Goal: Task Accomplishment & Management: Complete application form

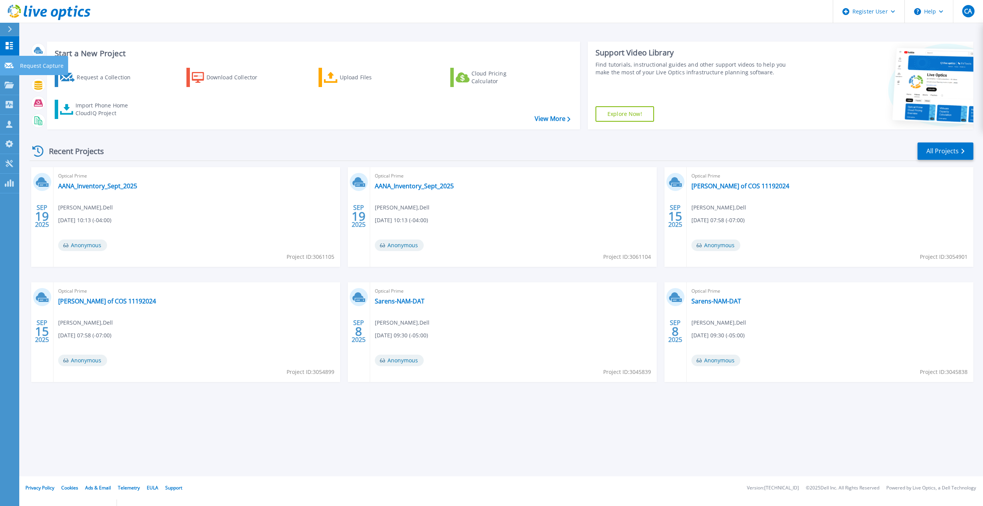
click at [8, 72] on link "Request Capture Request Capture" at bounding box center [9, 66] width 19 height 20
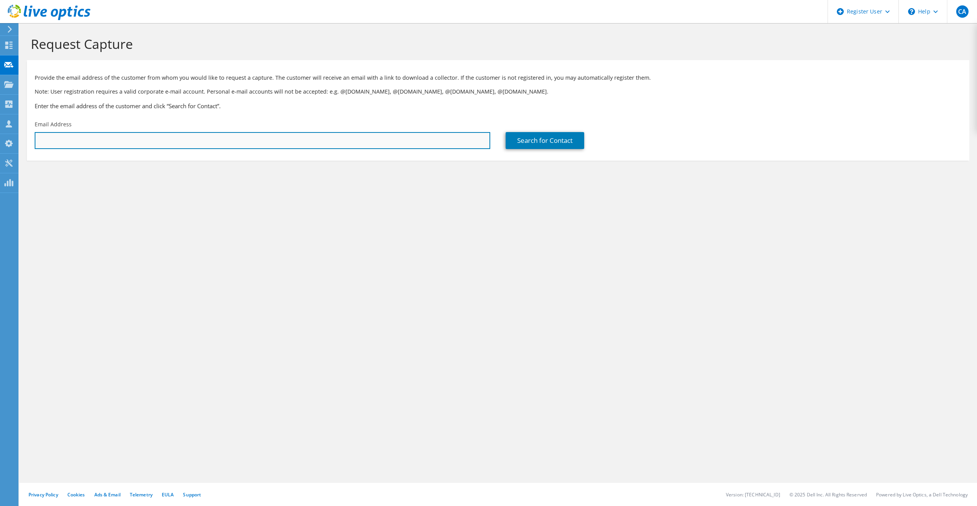
click at [86, 145] on input "text" at bounding box center [263, 140] width 456 height 17
type input "t"
click at [305, 137] on input "text" at bounding box center [263, 140] width 456 height 17
paste input "ted.burton@valgenesis.com"
type input "ted.burton@valgenesis.com"
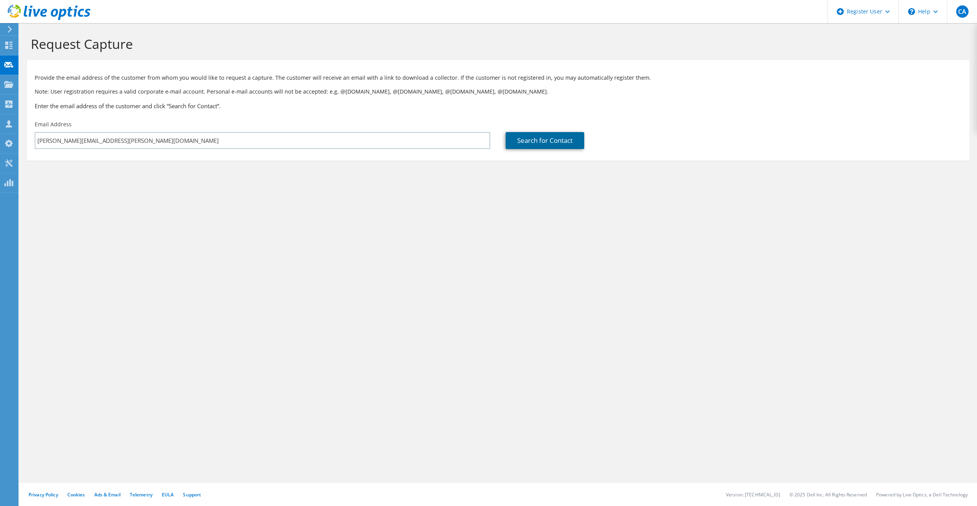
click at [529, 148] on link "Search for Contact" at bounding box center [545, 140] width 79 height 17
type input "VALGENESIS INC"
type input "TED"
type input "BURTON"
type input "United States"
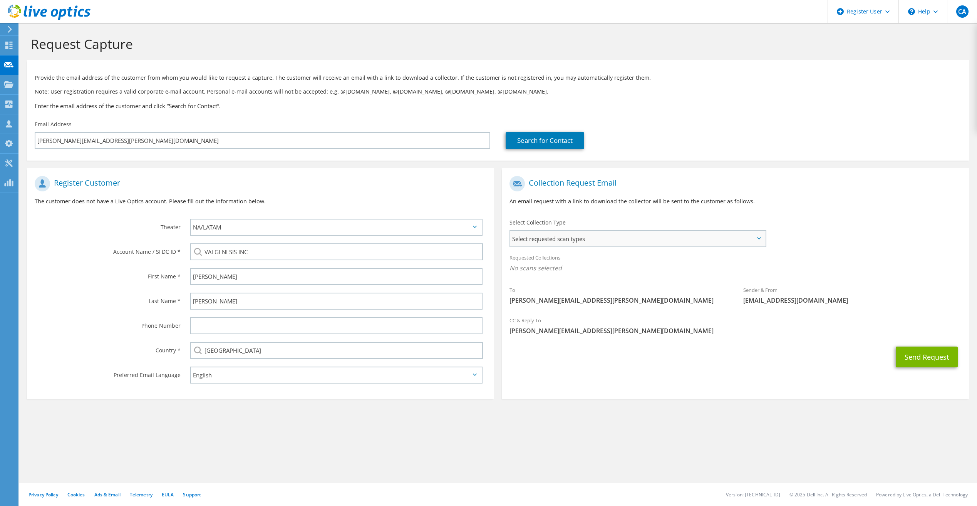
click at [554, 236] on span "Select requested scan types" at bounding box center [637, 238] width 255 height 15
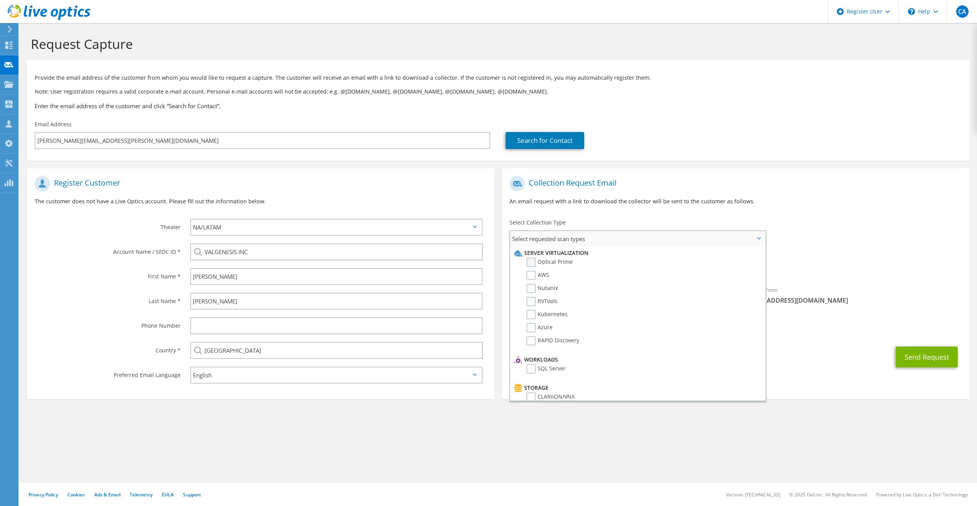
click at [538, 264] on label "Optical Prime" at bounding box center [549, 262] width 46 height 9
click at [0, 0] on input "Optical Prime" at bounding box center [0, 0] width 0 height 0
click at [392, 189] on h1 "Register Customer" at bounding box center [259, 183] width 448 height 15
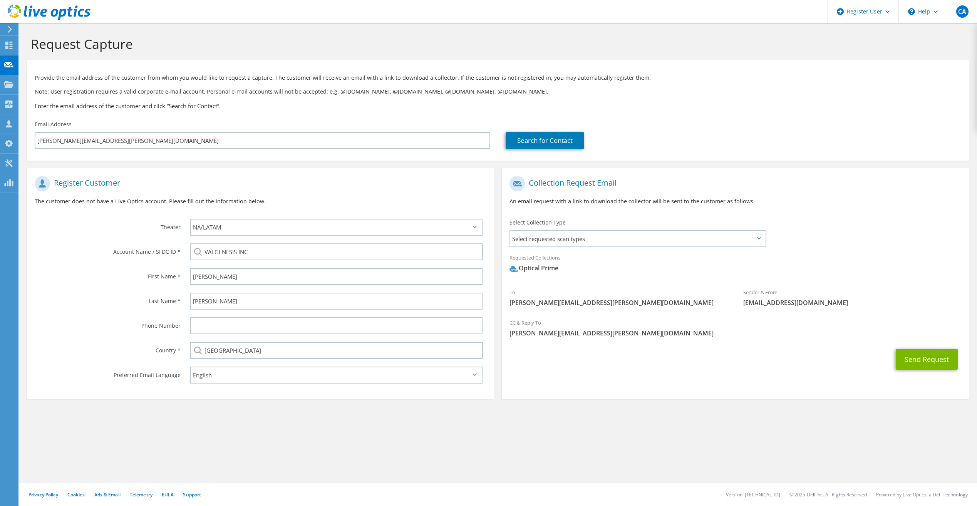
click at [932, 348] on div "Send Request" at bounding box center [735, 359] width 467 height 28
click at [926, 359] on button "Send Request" at bounding box center [927, 359] width 62 height 21
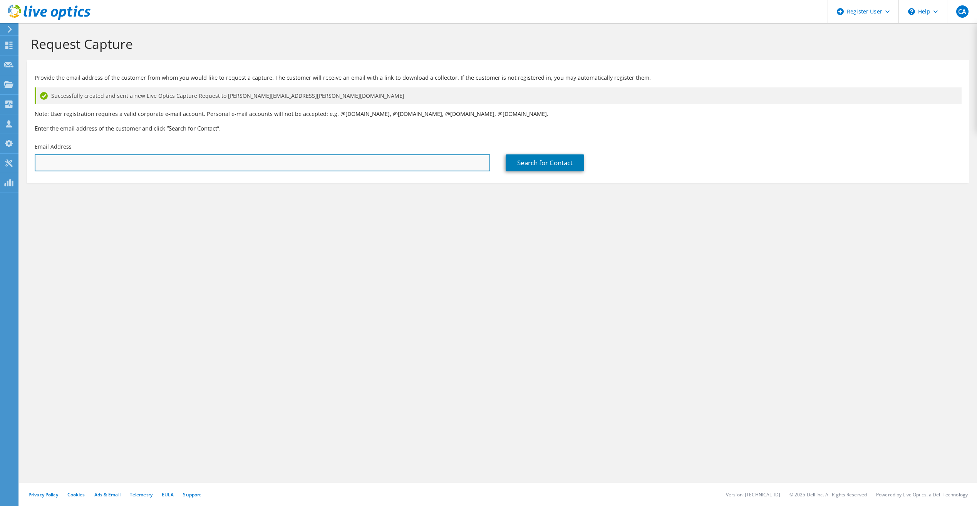
click at [168, 168] on input "text" at bounding box center [263, 162] width 456 height 17
paste input "arunkumar.adhipathi@valgenesis.com"
type input "arunkumar.adhipathi@valgenesis.com"
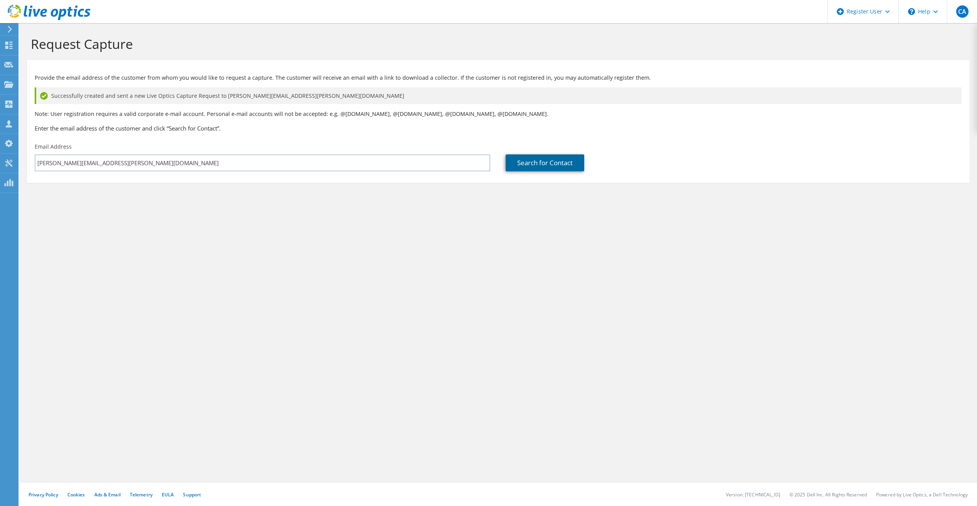
click at [510, 160] on link "Search for Contact" at bounding box center [545, 162] width 79 height 17
type input "ValGenesis (India) Private Limited"
type input "Arunkumar"
type input "Adhipathi"
type input "India"
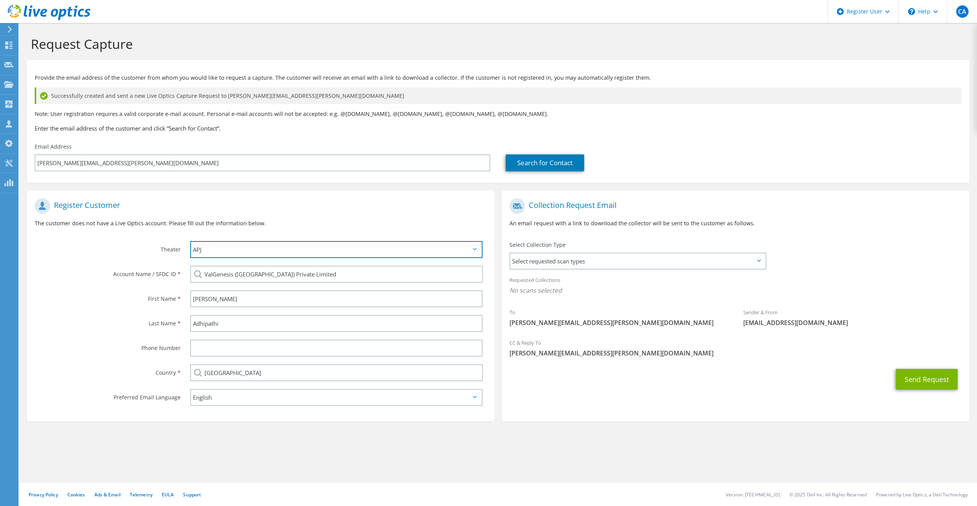
click at [342, 250] on select "APJ EMEA NA/LATAM" at bounding box center [336, 249] width 292 height 17
select select "3"
click at [190, 241] on select "APJ EMEA NA/LATAM" at bounding box center [336, 249] width 292 height 17
click at [350, 218] on div "Register Customer The customer does not have a Live Optics account. Please fill…" at bounding box center [260, 215] width 467 height 43
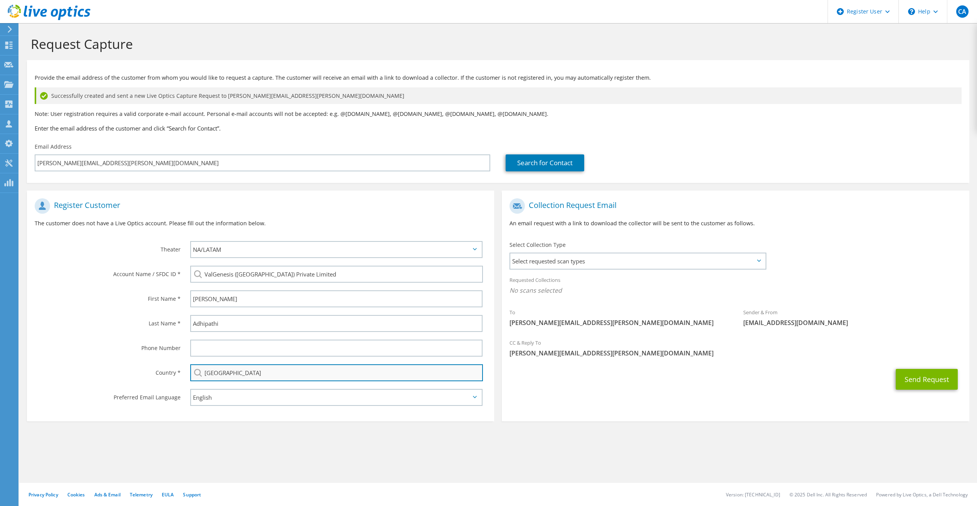
click at [273, 373] on input "[GEOGRAPHIC_DATA]" at bounding box center [336, 372] width 293 height 17
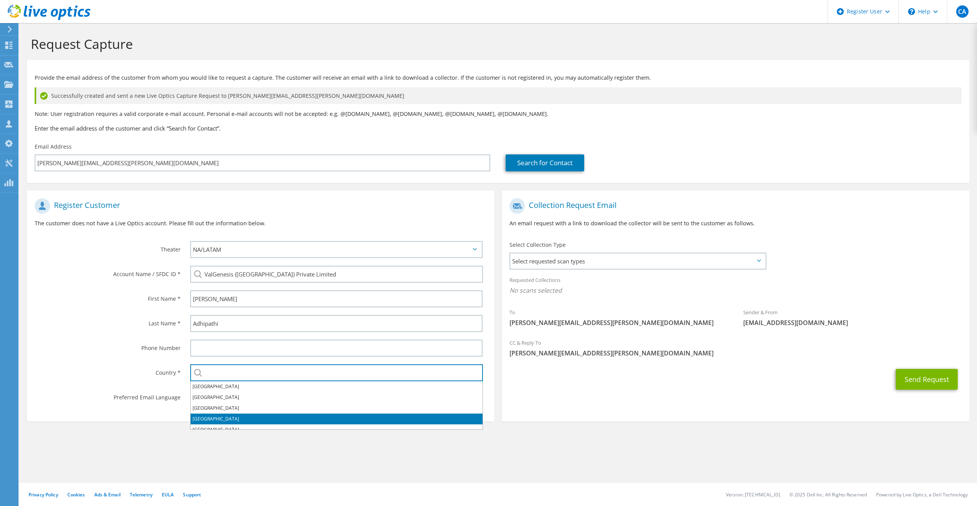
scroll to position [2419, 0]
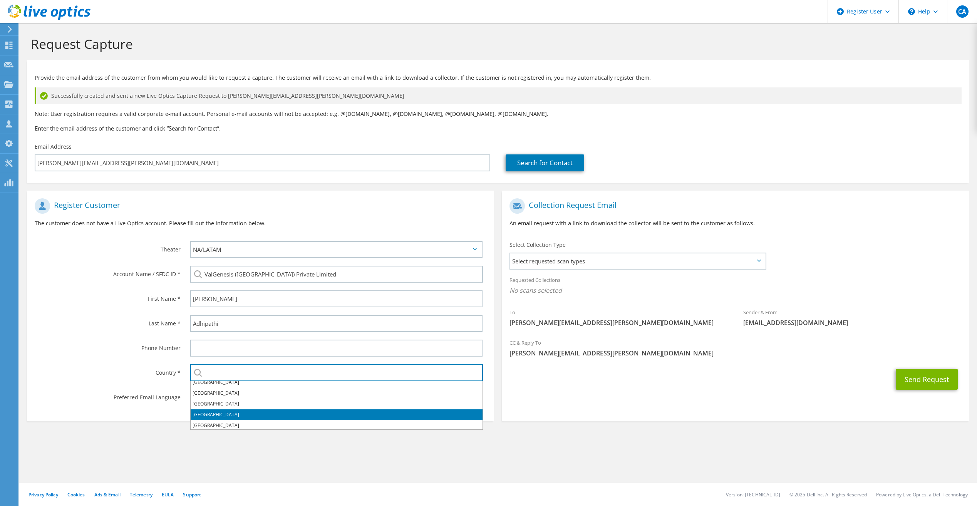
click at [231, 413] on li "[GEOGRAPHIC_DATA]" at bounding box center [337, 414] width 292 height 11
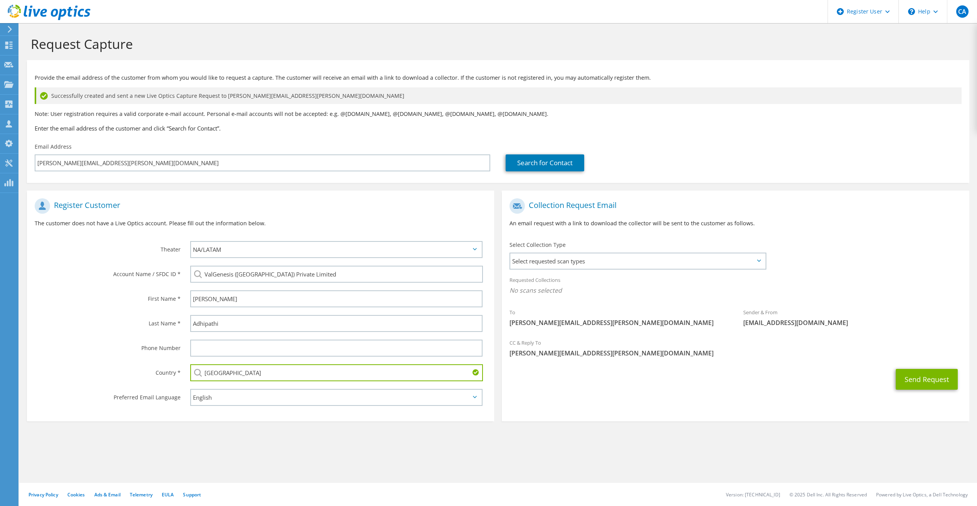
type input "[GEOGRAPHIC_DATA]"
click at [349, 219] on div "Register Customer The customer does not have a Live Optics account. Please fill…" at bounding box center [260, 215] width 467 height 43
click at [575, 266] on span "Select requested scan types" at bounding box center [637, 260] width 255 height 15
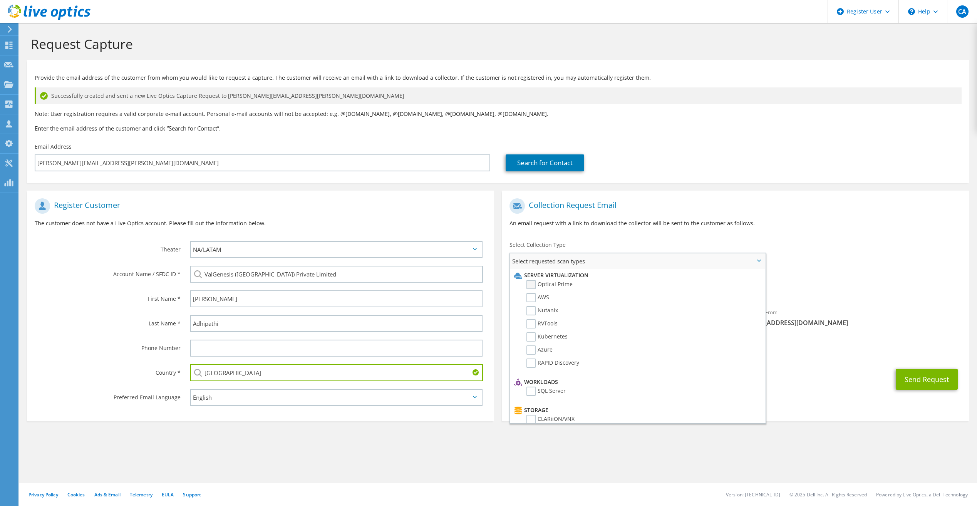
click at [560, 286] on label "Optical Prime" at bounding box center [549, 284] width 46 height 9
click at [0, 0] on input "Optical Prime" at bounding box center [0, 0] width 0 height 0
click at [804, 246] on div "To arunkumar.adhipathi@valgenesis.com Sender & From liveoptics@liveoptics.com" at bounding box center [735, 265] width 467 height 142
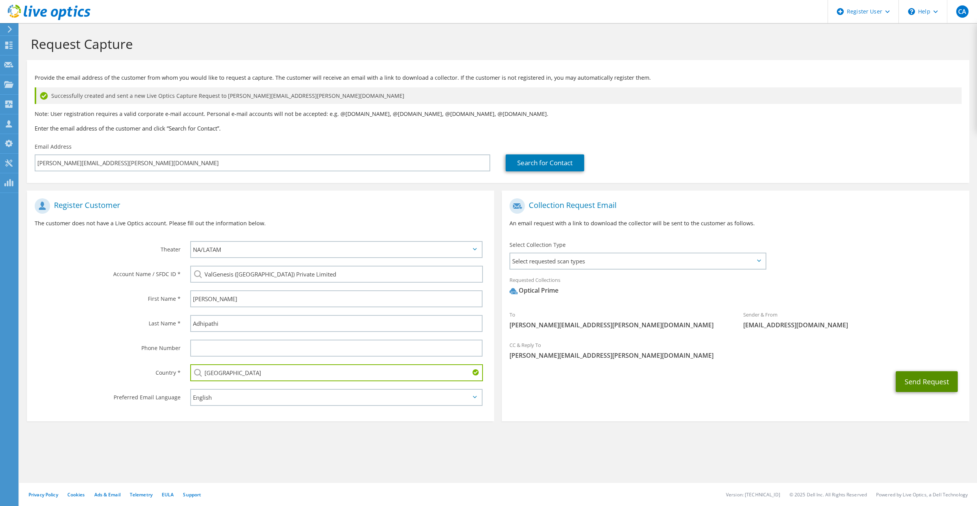
click at [911, 383] on button "Send Request" at bounding box center [927, 381] width 62 height 21
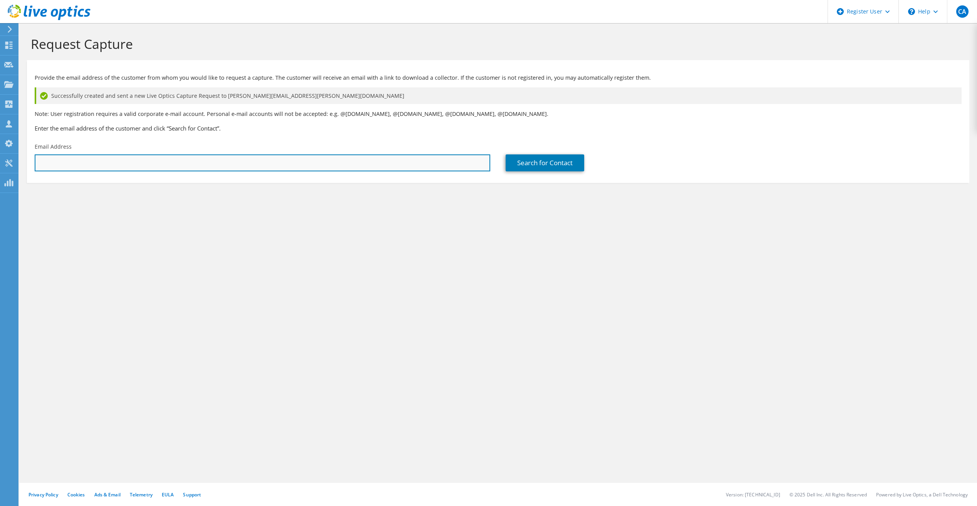
click at [315, 162] on input "text" at bounding box center [263, 162] width 456 height 17
paste input "[EMAIL_ADDRESS][PERSON_NAME][DOMAIN_NAME]"
type input "sivaguru.pasupathy@valgenesis.com"
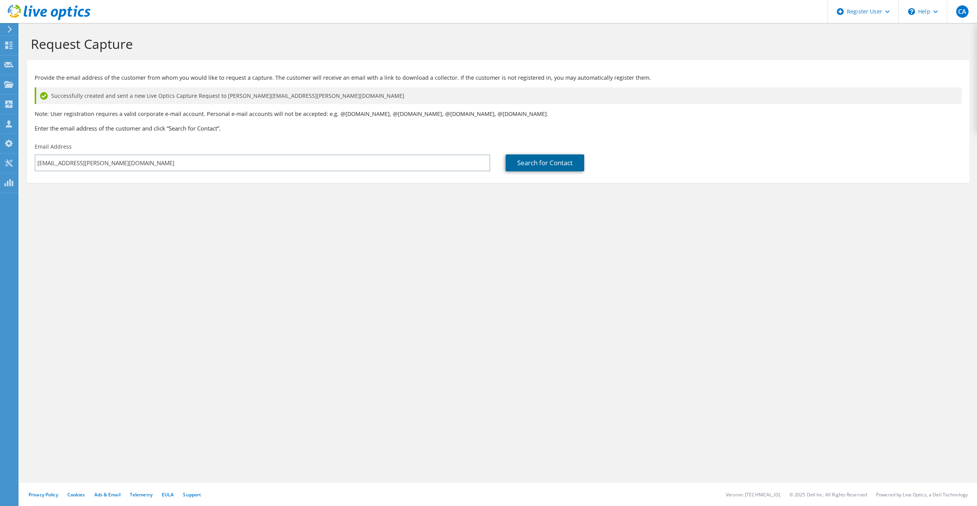
click at [519, 160] on link "Search for Contact" at bounding box center [545, 162] width 79 height 17
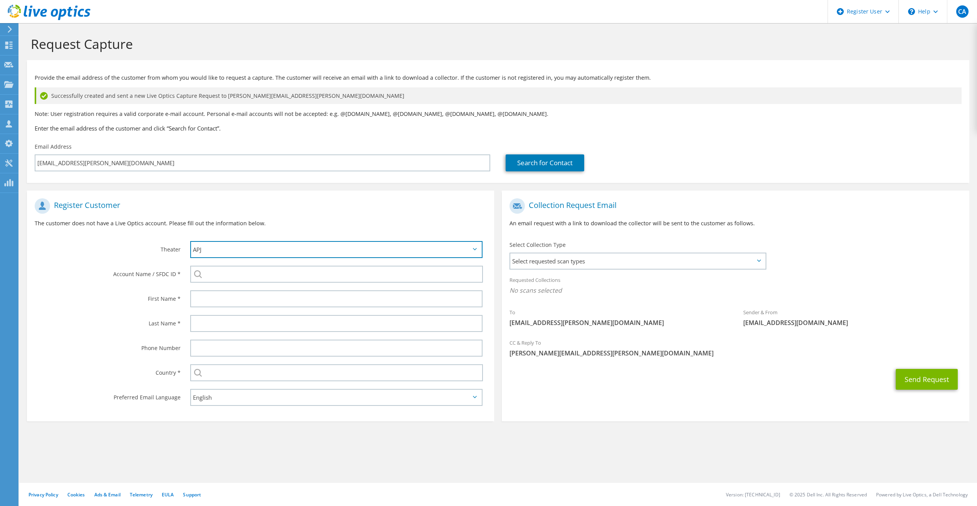
click at [405, 253] on select "APJ EMEA NA/LATAM" at bounding box center [336, 249] width 292 height 17
select select "3"
click at [190, 241] on select "APJ EMEA NA/LATAM" at bounding box center [336, 249] width 292 height 17
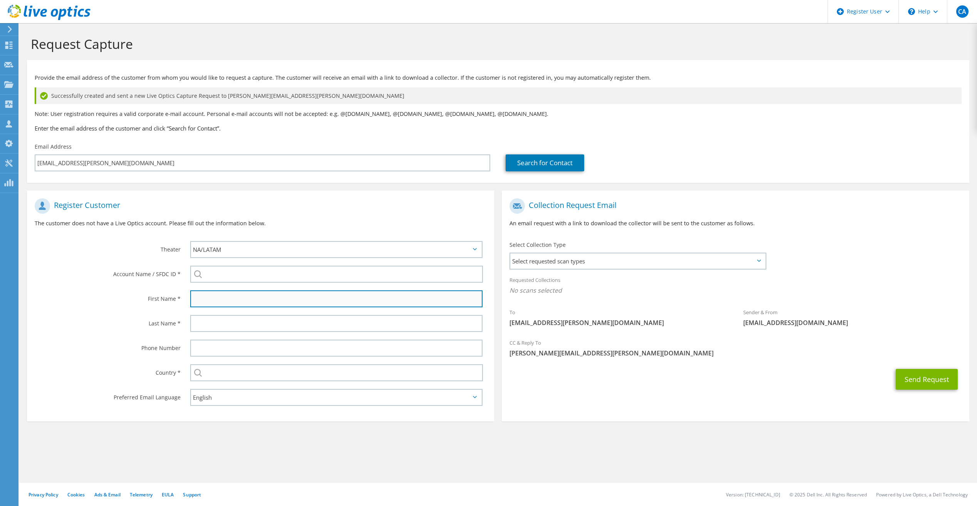
click at [235, 294] on input "text" at bounding box center [336, 298] width 292 height 17
type input "Sivaguru"
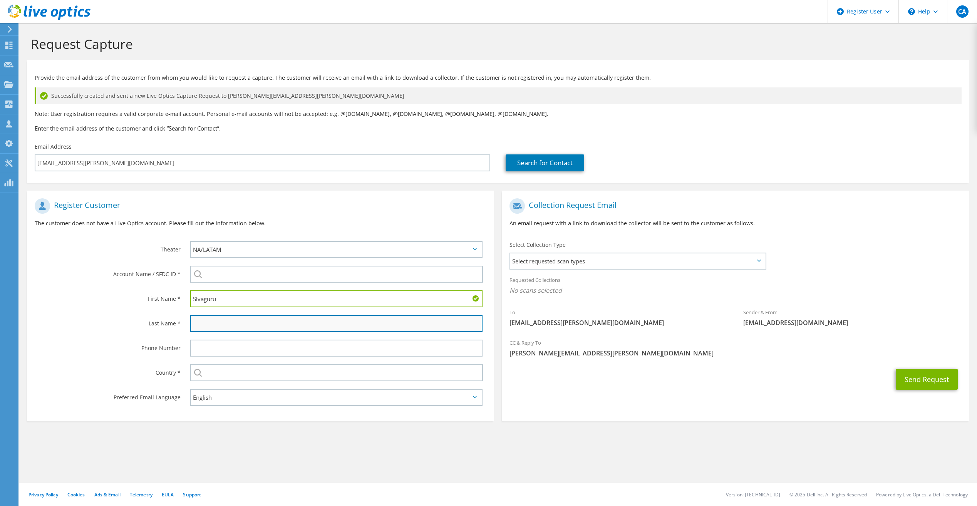
click at [205, 326] on input "text" at bounding box center [336, 323] width 292 height 17
type input "Pasupathy"
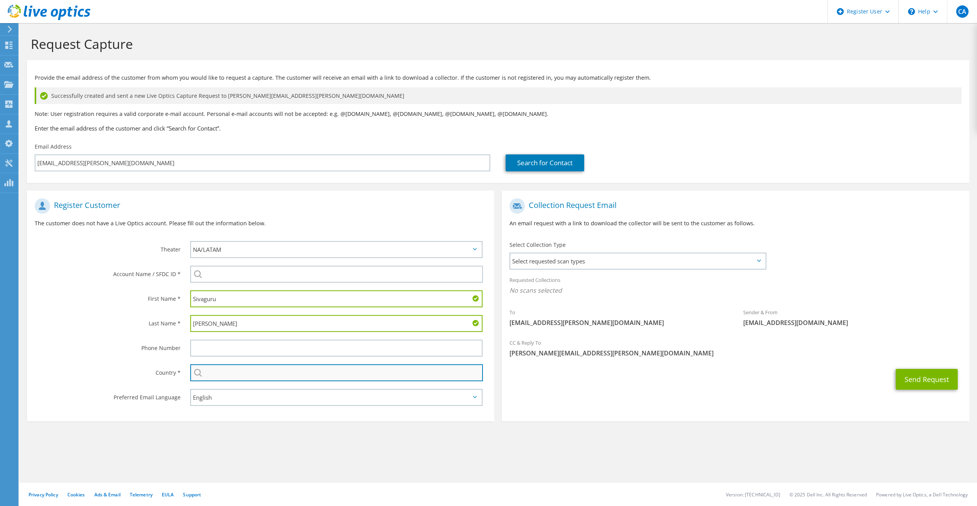
click at [215, 377] on input "text" at bounding box center [336, 372] width 293 height 17
type input "United States"
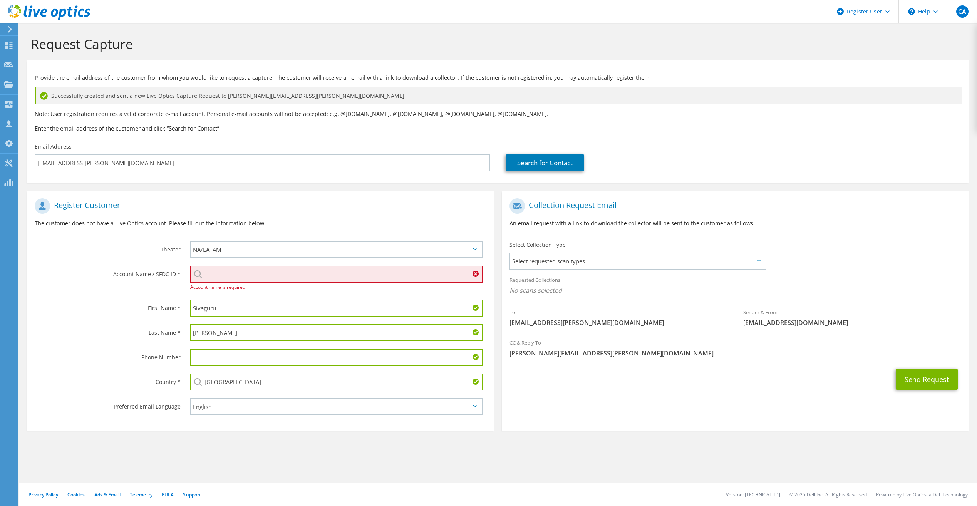
click at [221, 278] on input "search" at bounding box center [336, 274] width 293 height 17
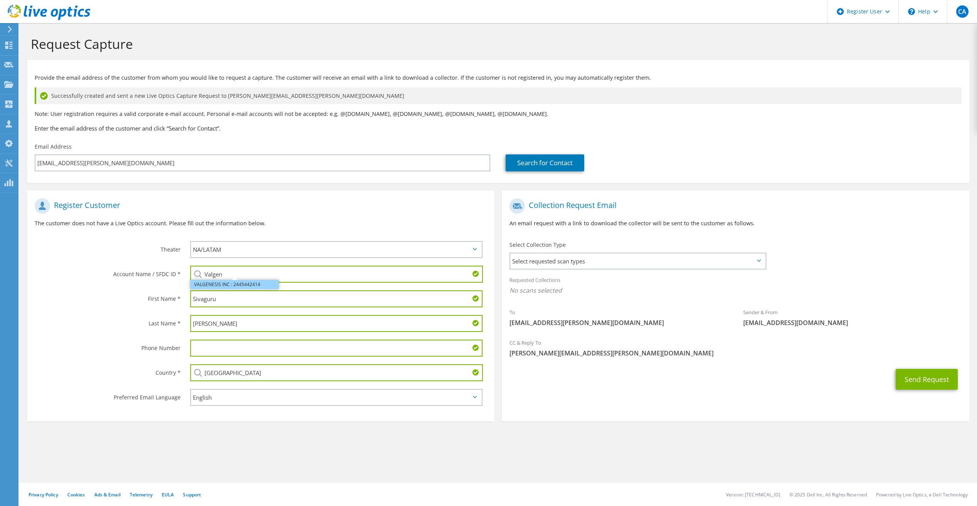
click at [223, 285] on li "VALGENESIS INC : 2445442414" at bounding box center [234, 284] width 89 height 9
type input "VALGENESIS INC : 2445442414"
click at [330, 220] on p "The customer does not have a Live Optics account. Please fill out the informati…" at bounding box center [261, 223] width 452 height 8
click at [563, 266] on span "Select requested scan types" at bounding box center [637, 260] width 255 height 15
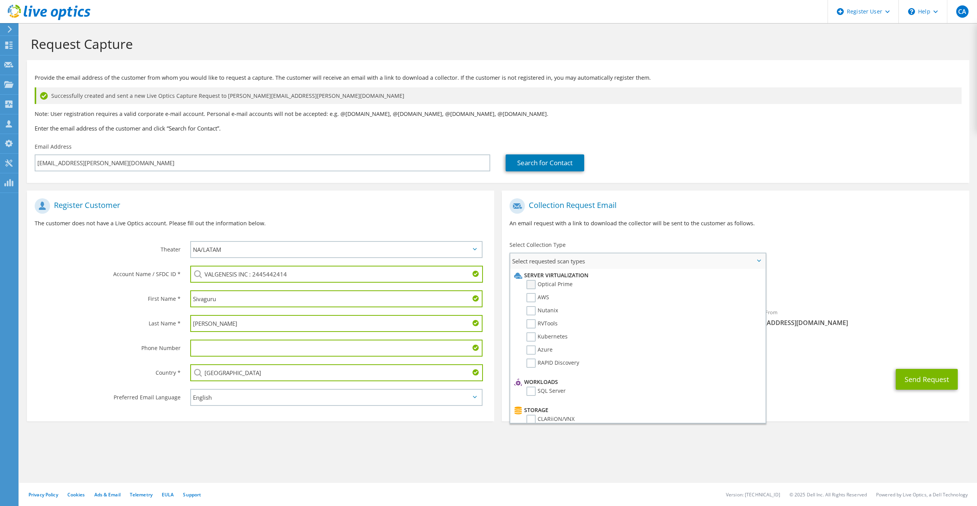
click at [562, 287] on label "Optical Prime" at bounding box center [549, 284] width 46 height 9
click at [0, 0] on input "Optical Prime" at bounding box center [0, 0] width 0 height 0
click at [933, 389] on button "Send Request" at bounding box center [927, 381] width 62 height 21
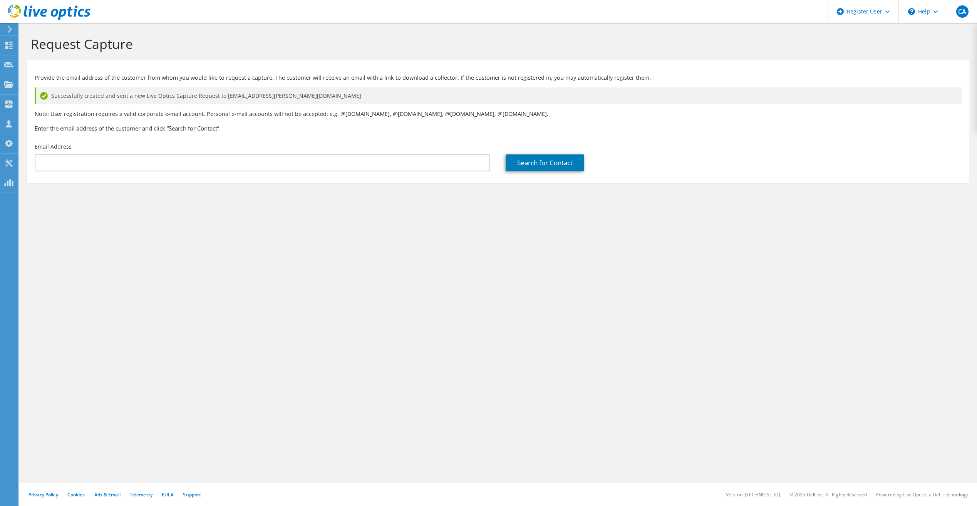
click at [59, 11] on icon at bounding box center [49, 13] width 83 height 16
